Goal: Check status: Check status

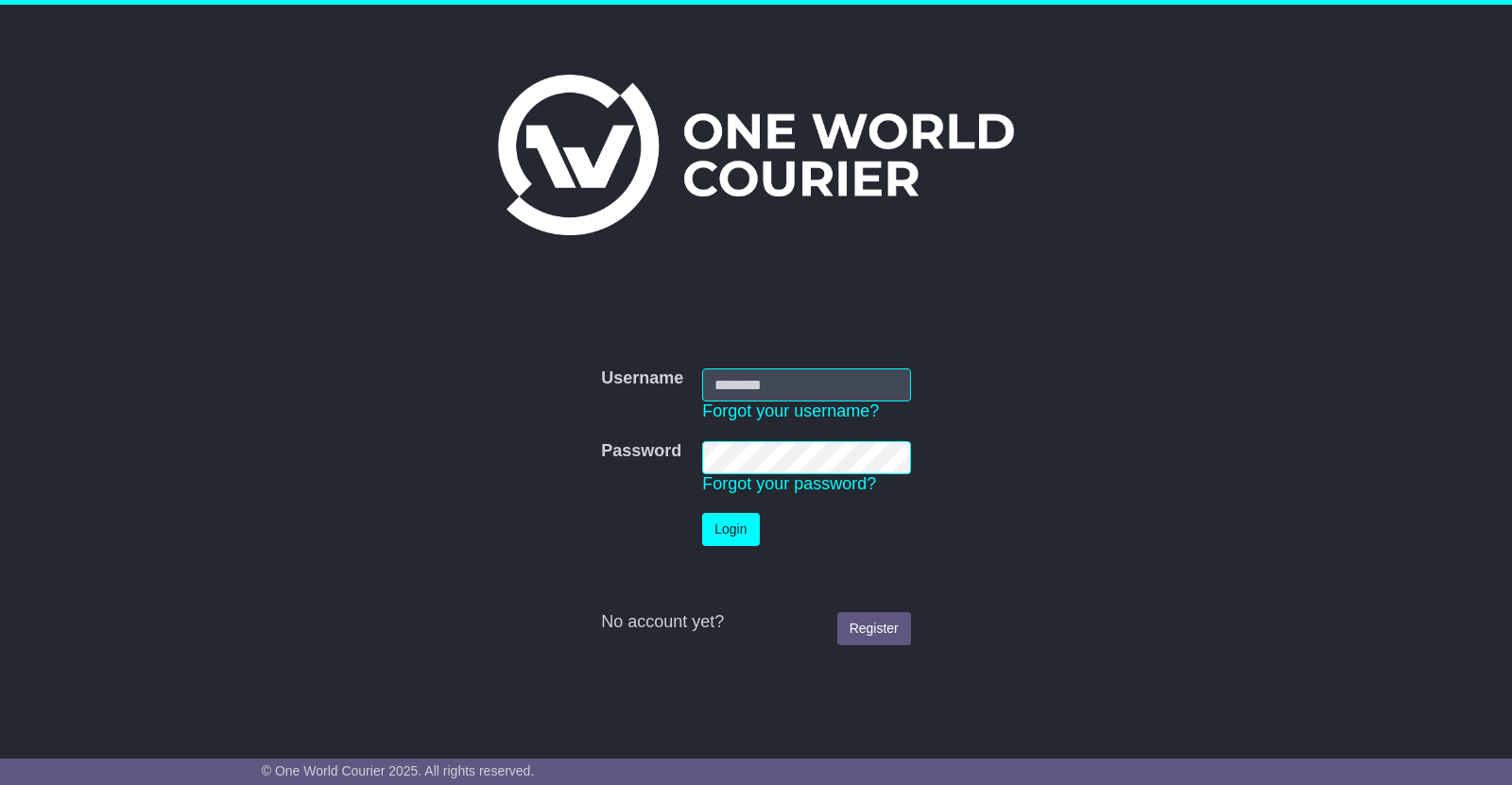
type input "**********"
click at [745, 526] on button "Login" at bounding box center [730, 529] width 57 height 33
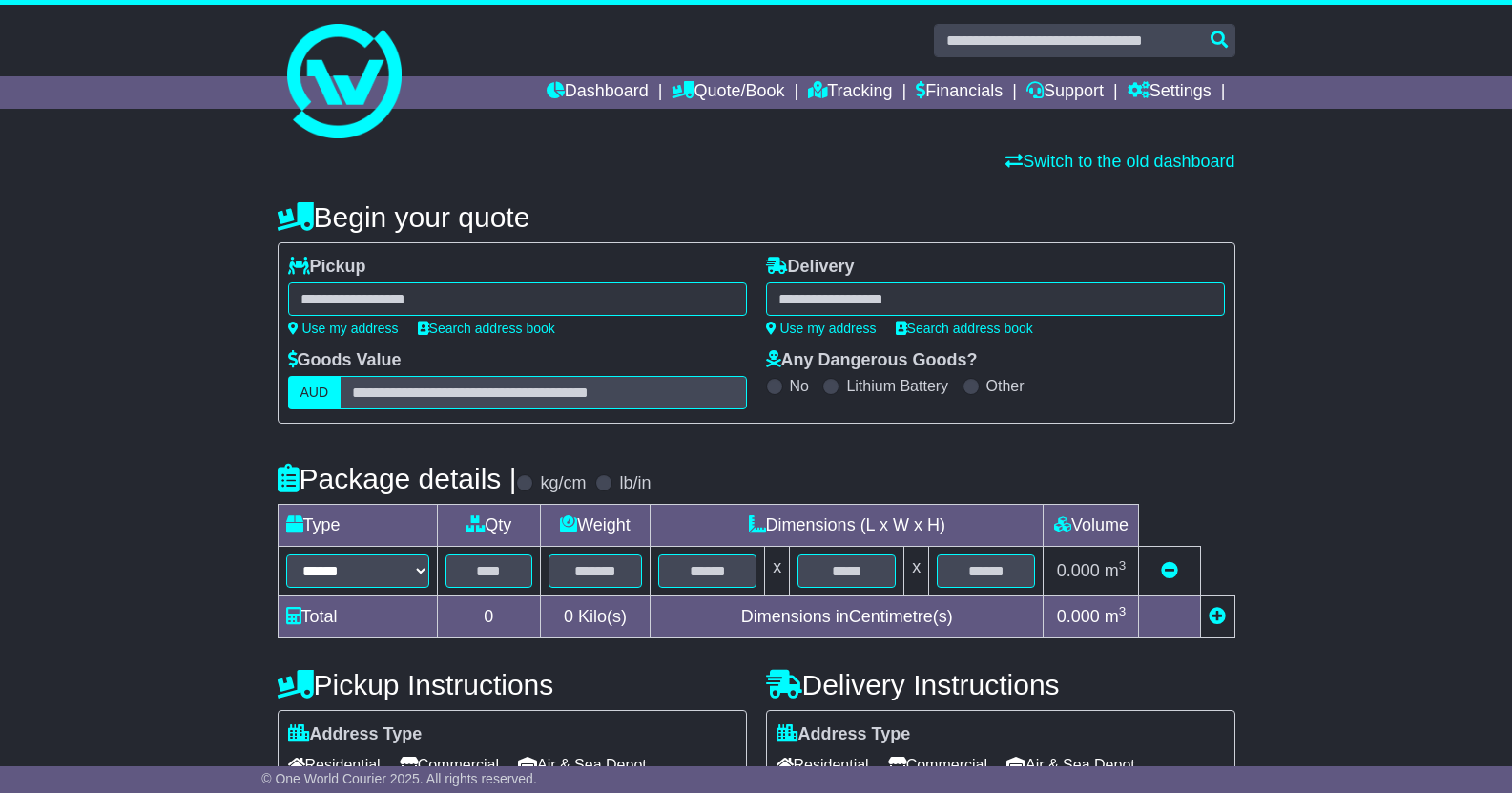
select select
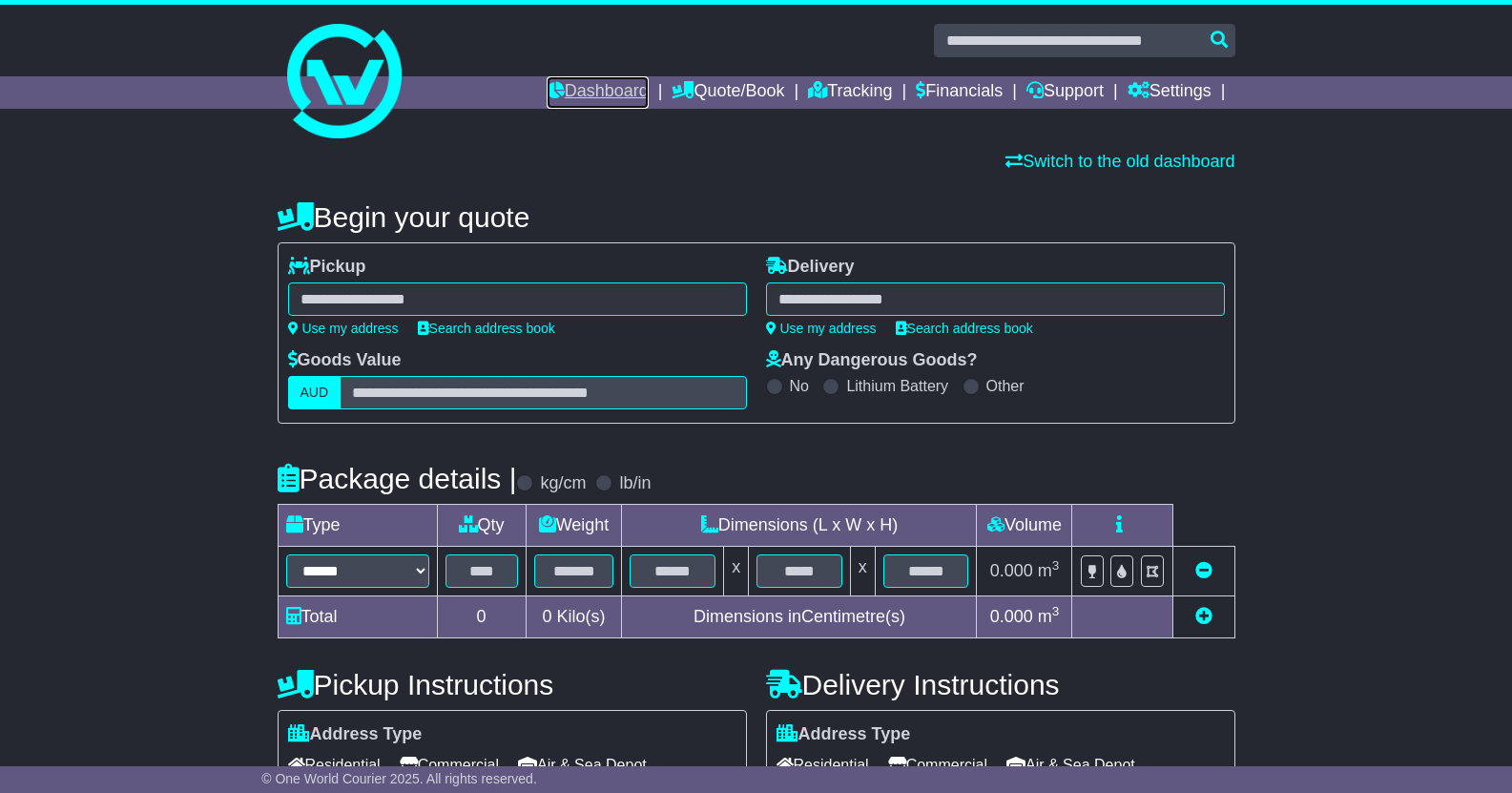
click at [591, 96] on link "Dashboard" at bounding box center [597, 92] width 102 height 32
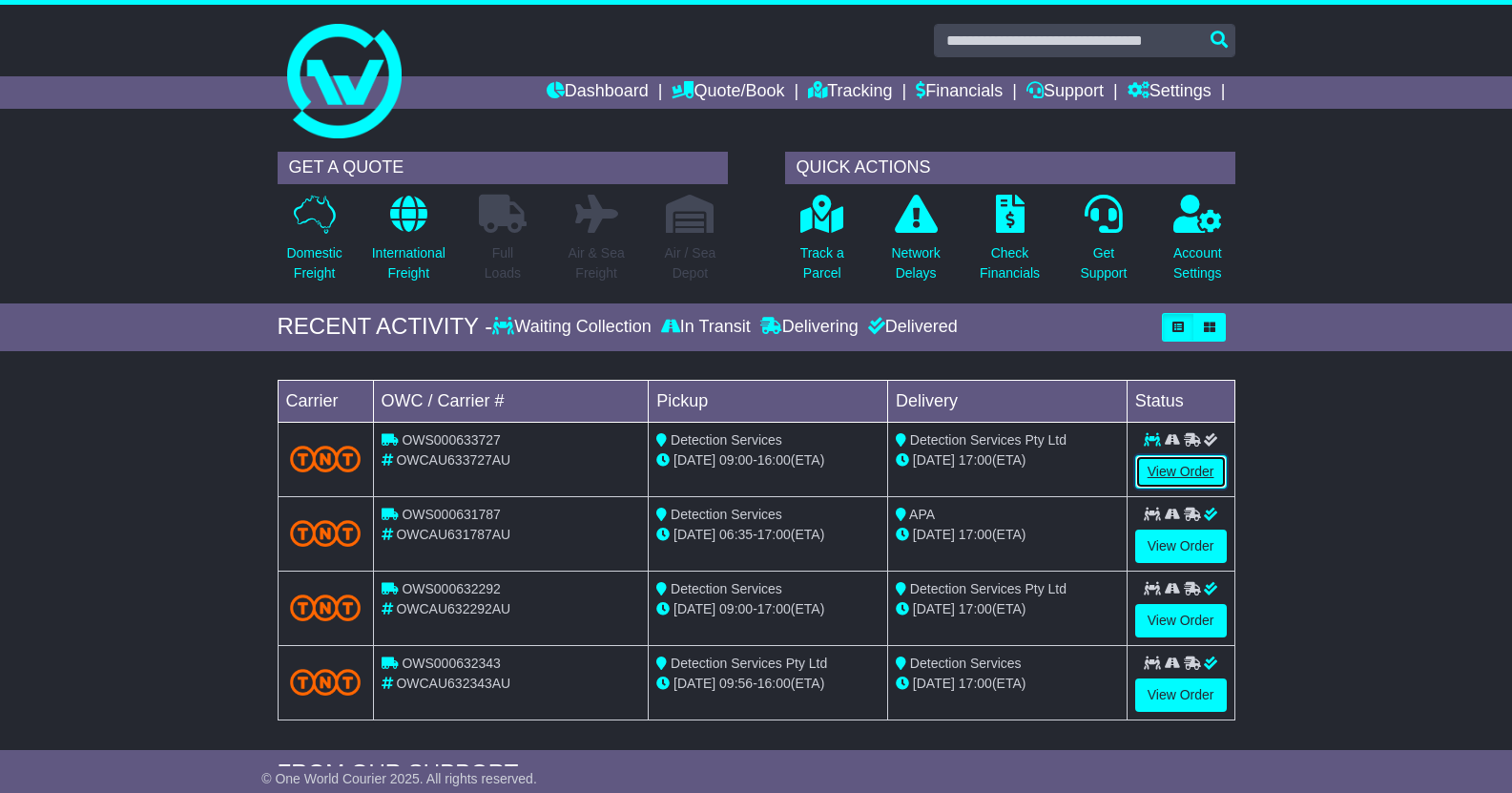
click at [1184, 464] on link "View Order" at bounding box center [1181, 472] width 92 height 33
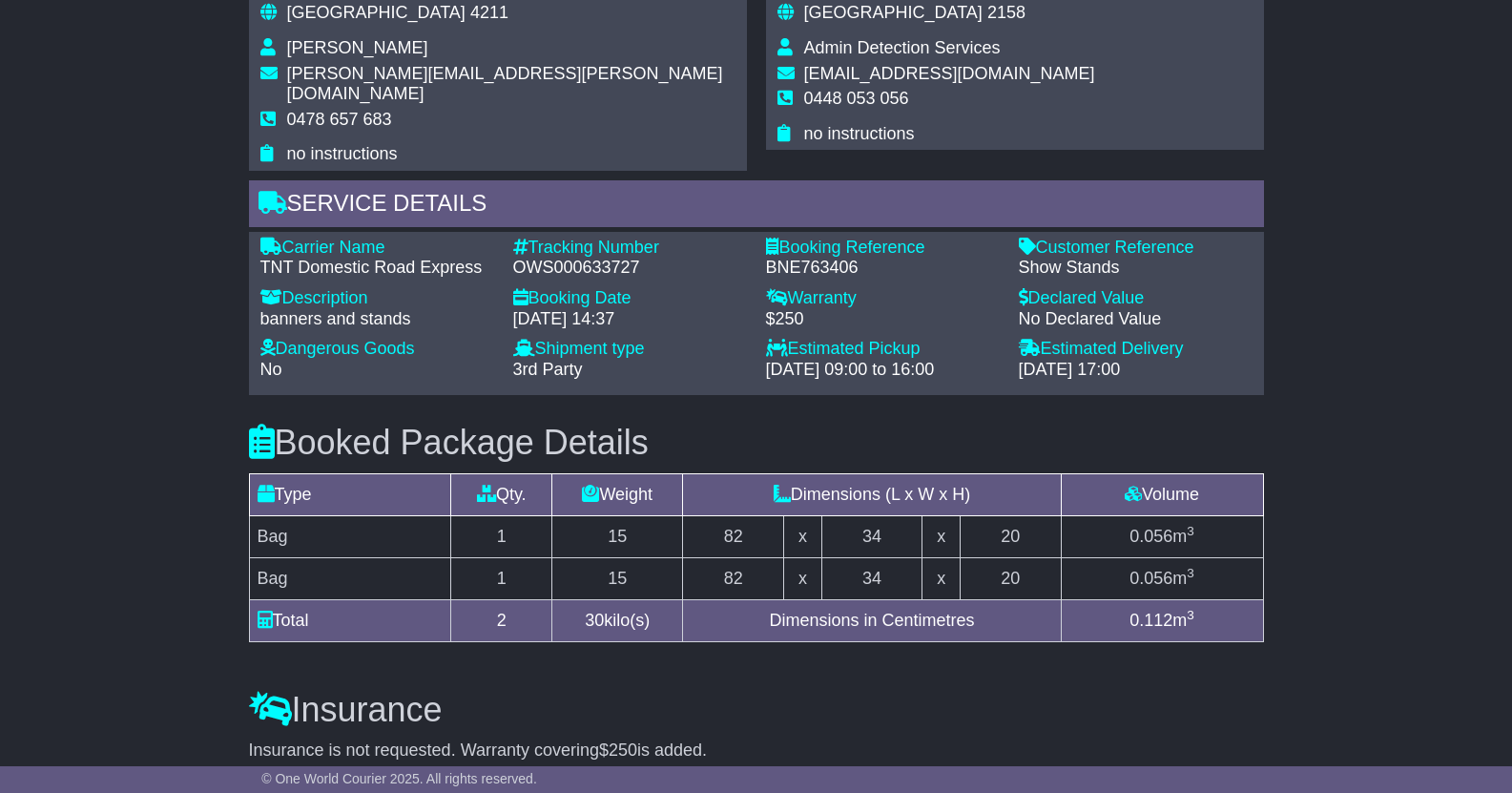
scroll to position [1527, 0]
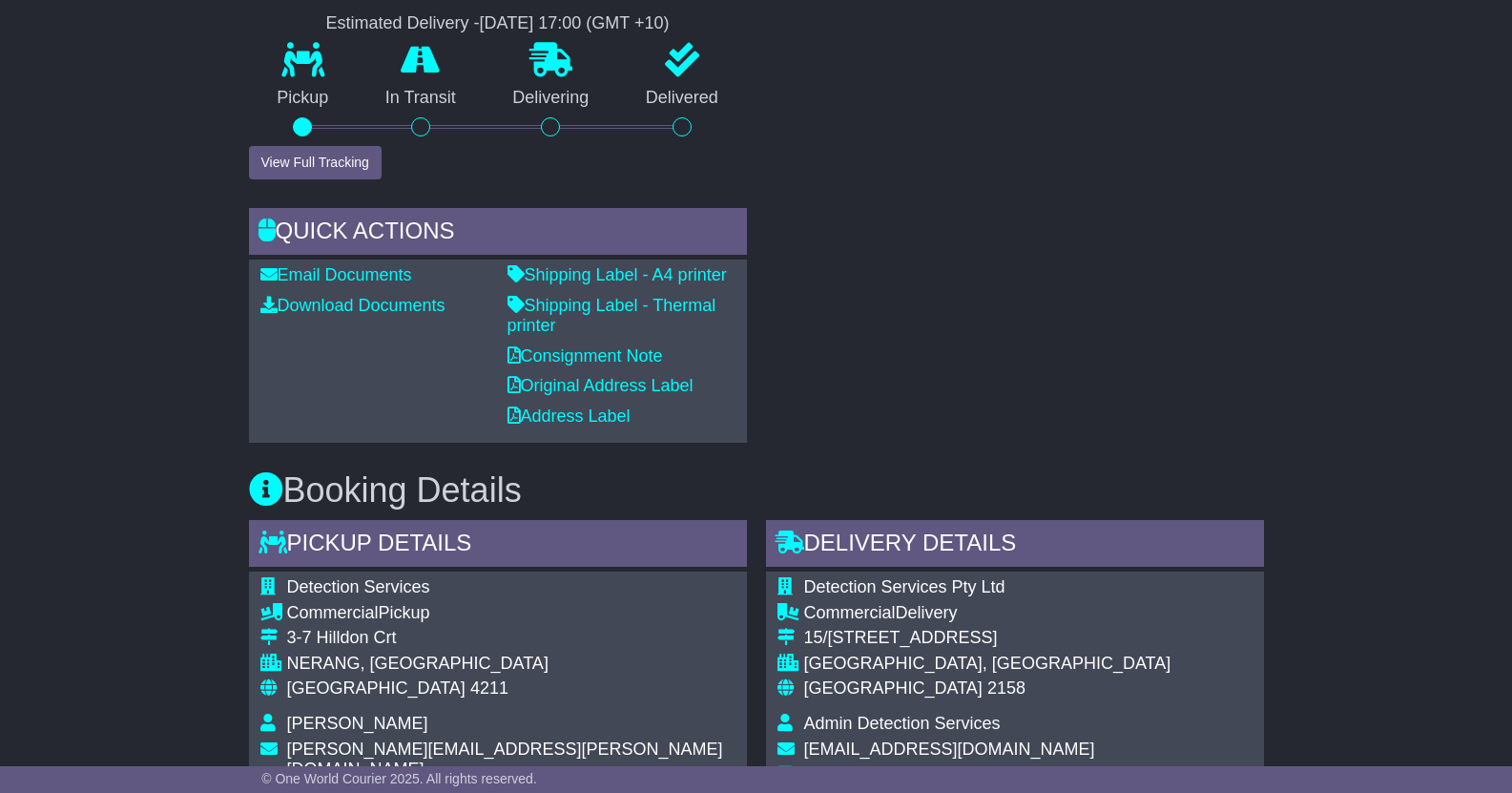
scroll to position [764, 0]
